Goal: Check status: Check status

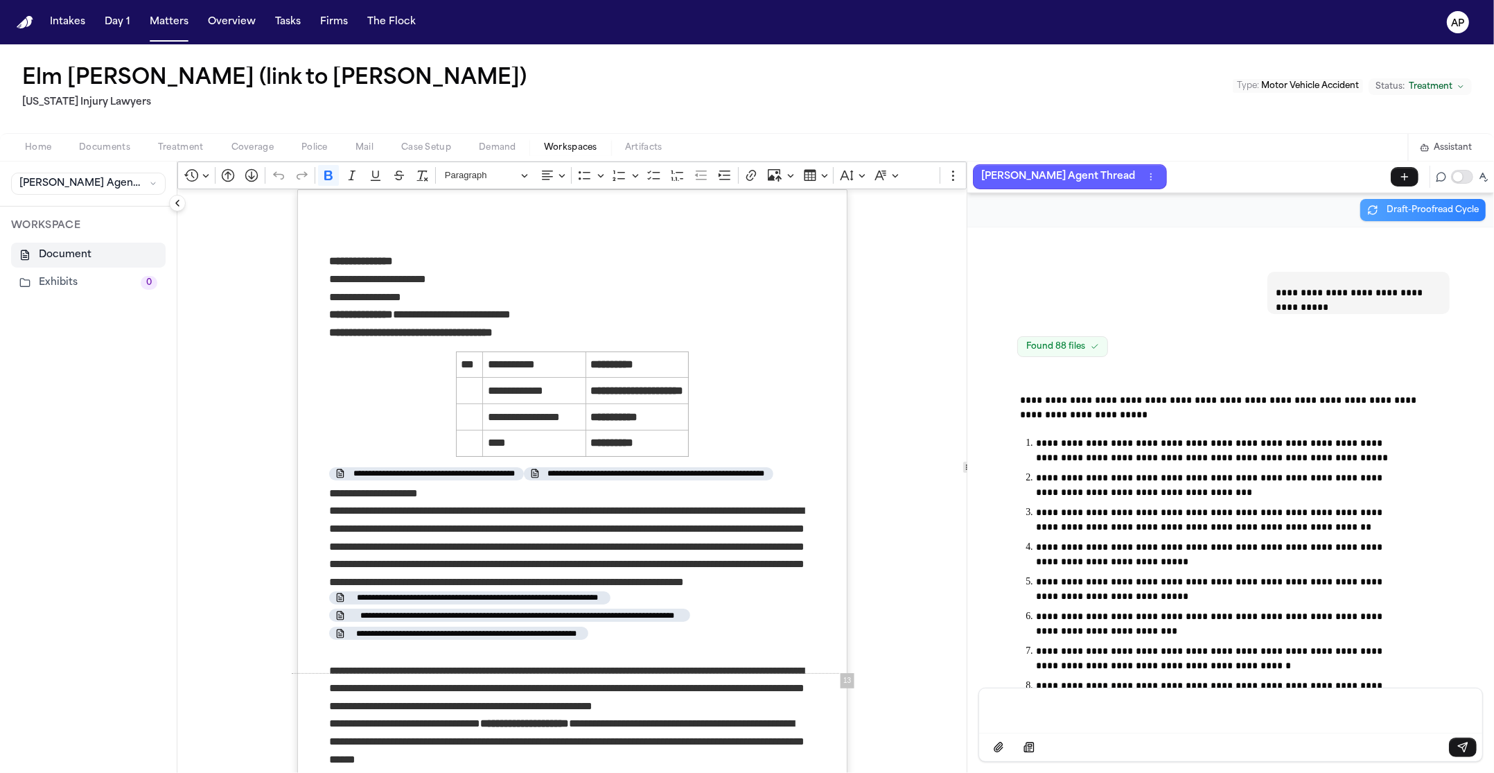
scroll to position [83451, 0]
